Goal: Check status: Check status

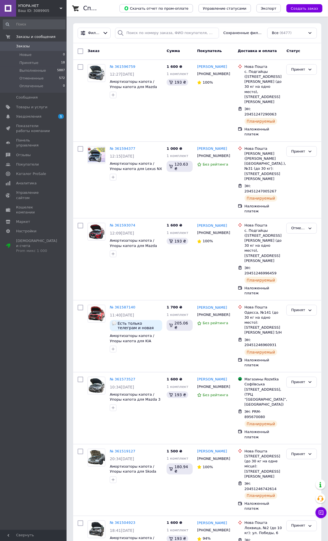
click at [292, 30] on div "Все (6477)" at bounding box center [292, 33] width 50 height 11
click at [31, 117] on span "Уведомления" at bounding box center [28, 116] width 25 height 5
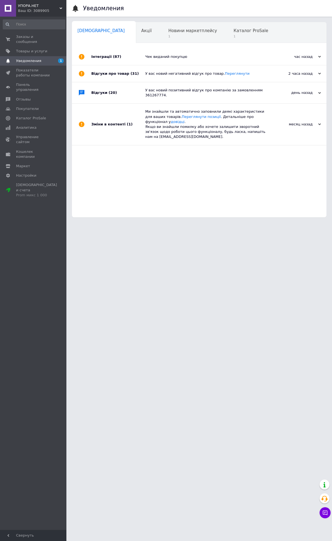
scroll to position [0, 3]
click at [160, 34] on div "Новини маркетплейсу 1" at bounding box center [192, 32] width 65 height 21
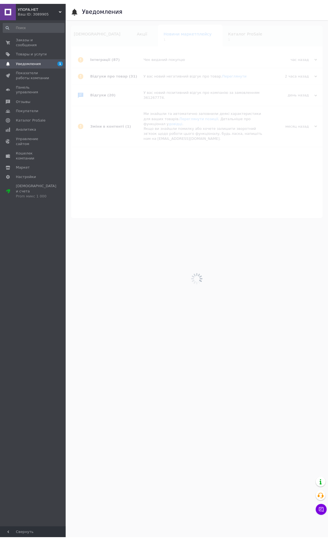
scroll to position [0, 20]
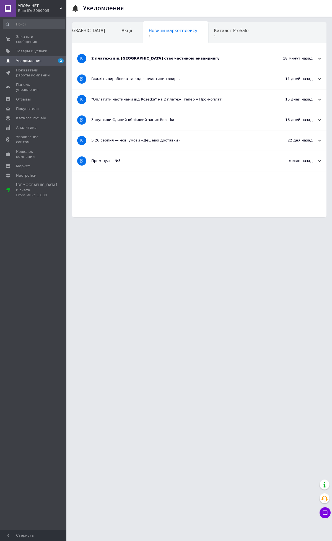
click at [165, 56] on div "2 платежі від Rozetka стає частиною еквайрингу" at bounding box center [178, 58] width 174 height 5
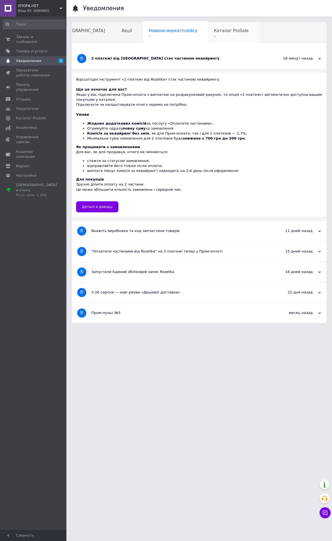
click at [214, 33] on span "Каталог ProSale" at bounding box center [231, 30] width 35 height 5
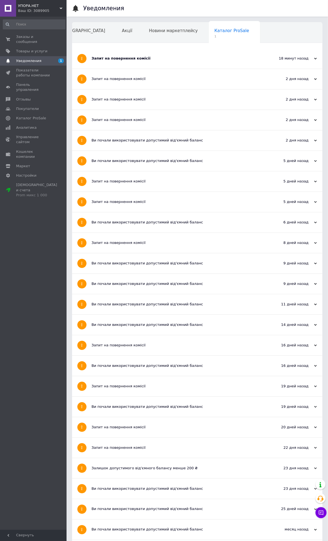
click at [159, 55] on div "Запит на повернення комісії" at bounding box center [176, 58] width 170 height 20
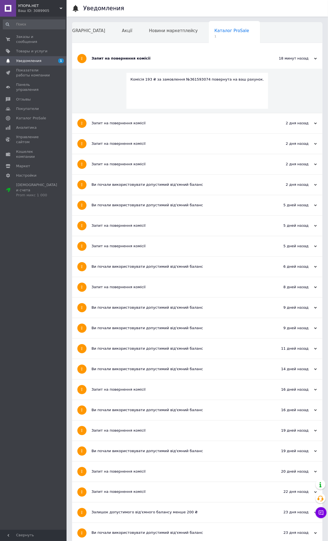
click at [192, 81] on div "Комісія 193 ₴ за замовлення №361593074 повернута на ваш рахунок." at bounding box center [196, 79] width 133 height 5
copy div "361593074"
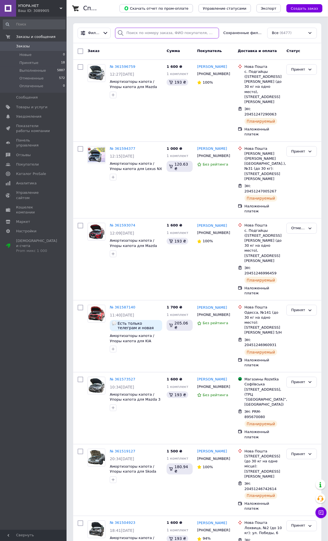
click at [152, 30] on input "search" at bounding box center [167, 33] width 104 height 11
paste input "361593074"
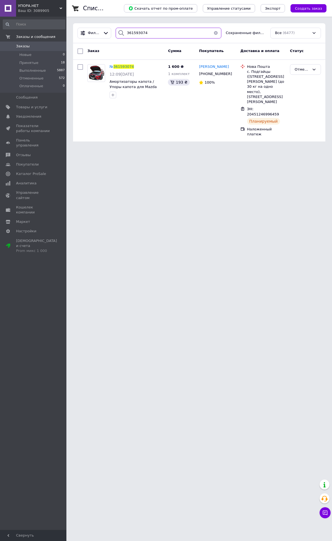
type input "361593074"
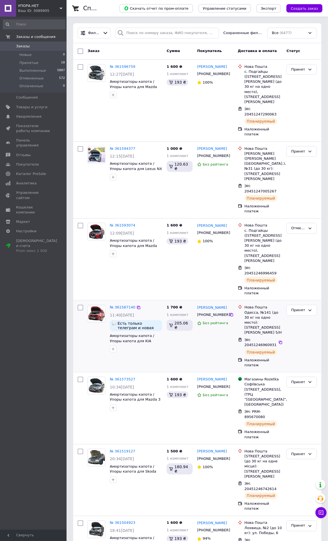
drag, startPoint x: 40, startPoint y: 344, endPoint x: 86, endPoint y: 283, distance: 76.4
click at [40, 343] on div "Заказы и сообщения Заказы 0 Новые 0 Принятые 18 Выполненные 5887 Отмененные 572…" at bounding box center [34, 274] width 68 height 515
click at [35, 63] on span "Принятые" at bounding box center [28, 62] width 19 height 5
